Goal: Navigation & Orientation: Go to known website

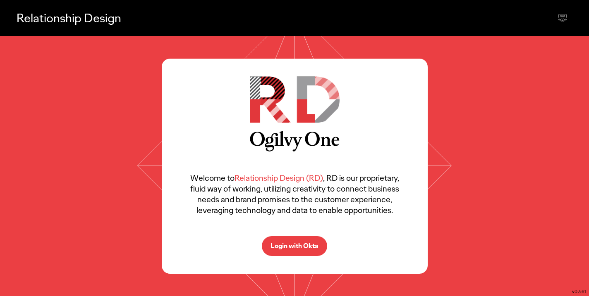
click at [288, 248] on p "Login with Okta" at bounding box center [294, 246] width 48 height 7
click at [289, 246] on p "Login with Okta" at bounding box center [294, 246] width 48 height 7
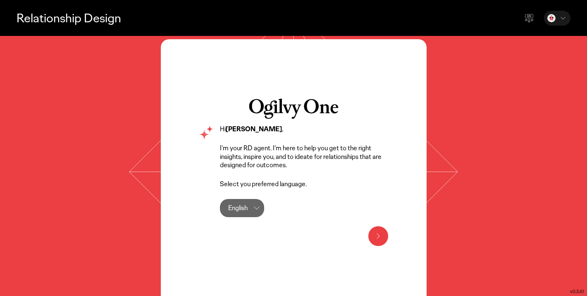
click at [242, 206] on div "English" at bounding box center [237, 208] width 19 height 18
click at [379, 235] on icon at bounding box center [378, 236] width 2 height 5
